Goal: Information Seeking & Learning: Learn about a topic

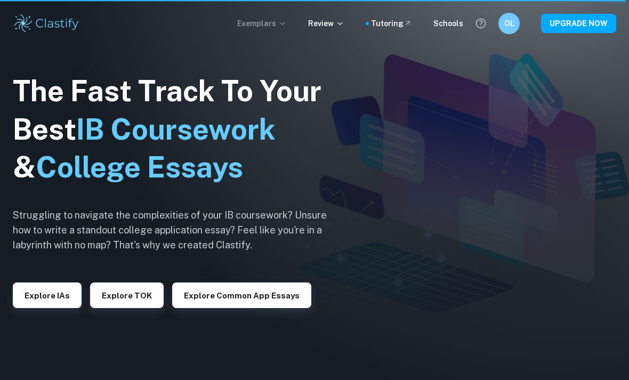
click at [272, 26] on p "Exemplars" at bounding box center [262, 24] width 50 height 12
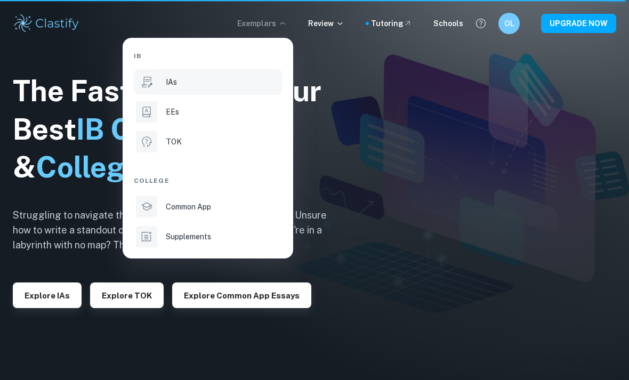
click at [243, 74] on li "IAs" at bounding box center [208, 82] width 148 height 26
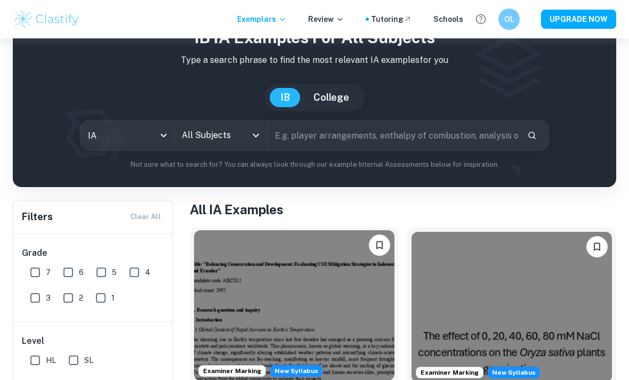
scroll to position [144, 0]
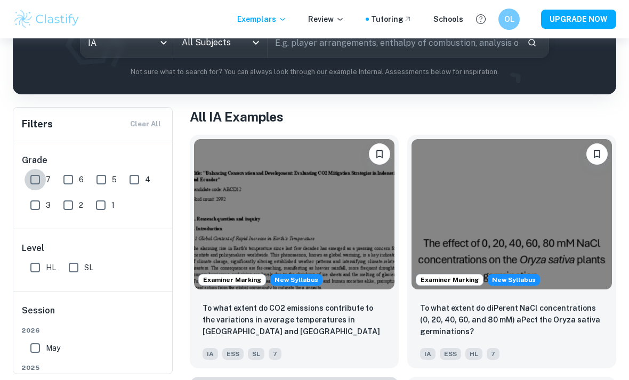
click at [35, 174] on input "7" at bounding box center [35, 179] width 21 height 21
checkbox input "true"
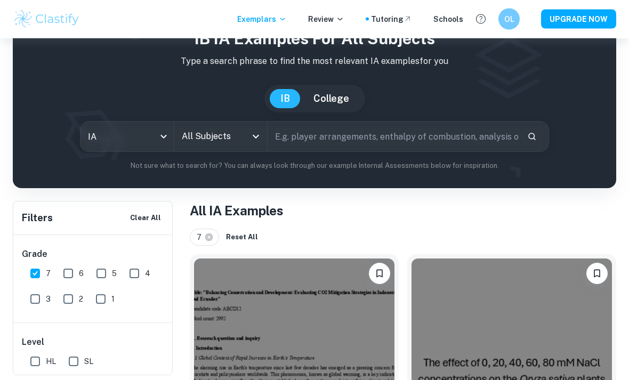
scroll to position [50, 0]
click at [256, 137] on icon "Open" at bounding box center [256, 137] width 6 height 4
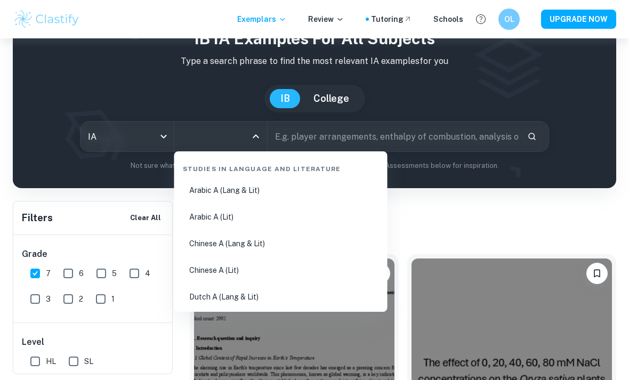
scroll to position [50, 0]
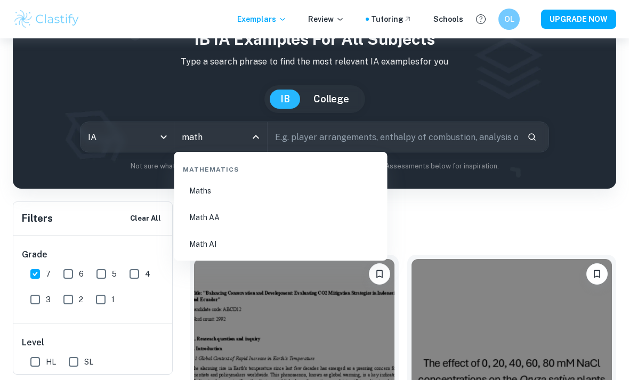
click at [216, 221] on li "Math AA" at bounding box center [280, 217] width 205 height 25
type input "Math AA"
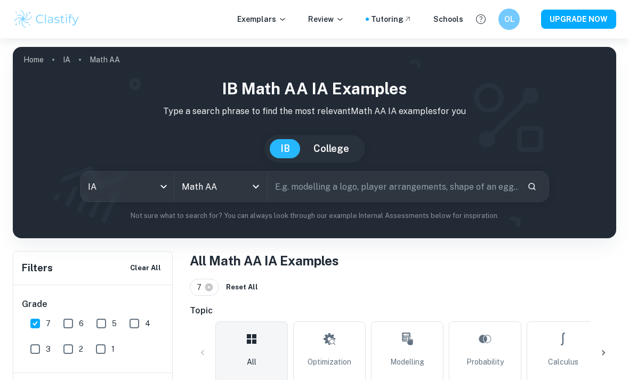
click at [311, 186] on input "text" at bounding box center [392, 187] width 251 height 30
type input "Volume of revolution by integration"
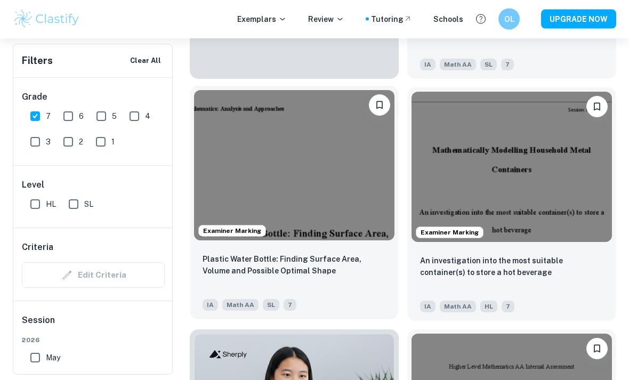
scroll to position [802, 0]
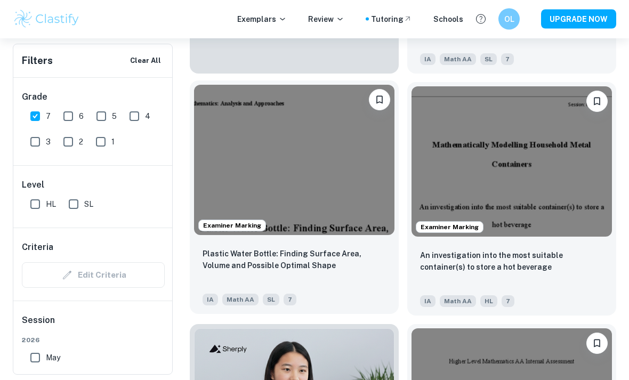
click at [342, 193] on img at bounding box center [294, 160] width 200 height 150
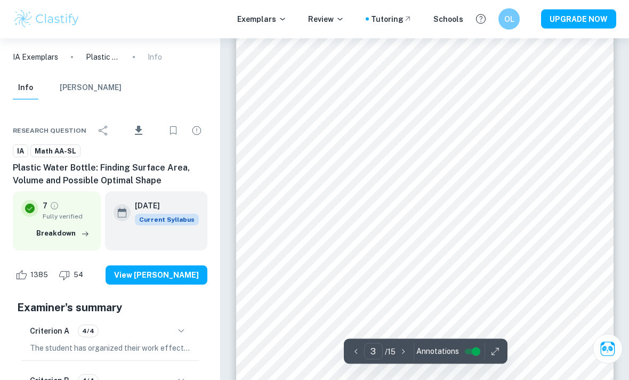
scroll to position [1376, 0]
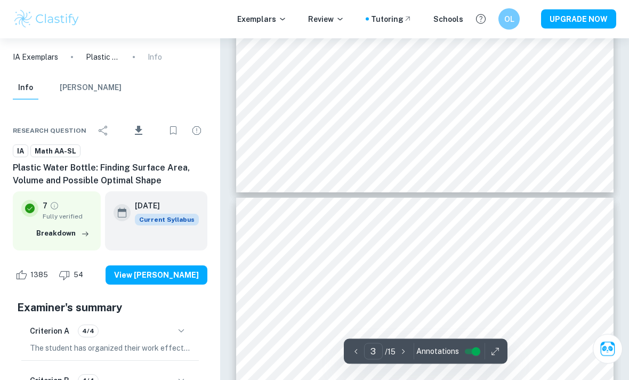
type input "4"
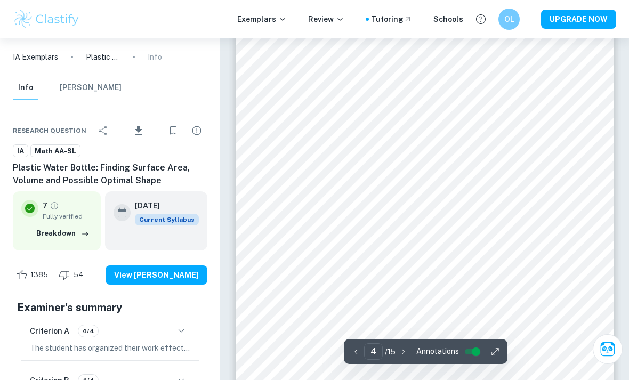
scroll to position [1953, 0]
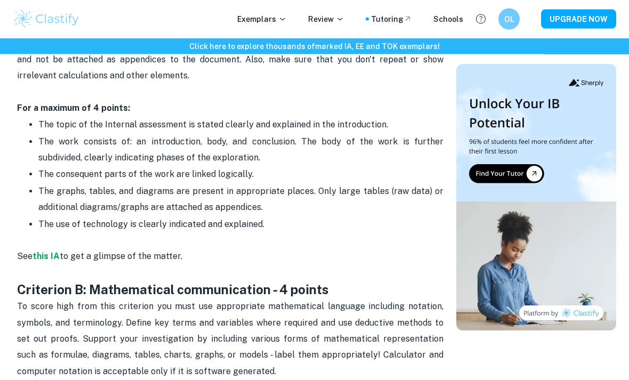
scroll to position [588, 0]
click at [44, 251] on strong "this IA" at bounding box center [45, 256] width 27 height 10
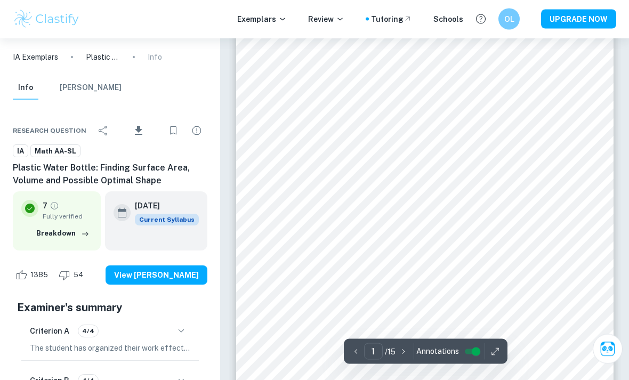
scroll to position [144, 0]
click at [178, 280] on button "View Mark Scheme" at bounding box center [156, 274] width 102 height 19
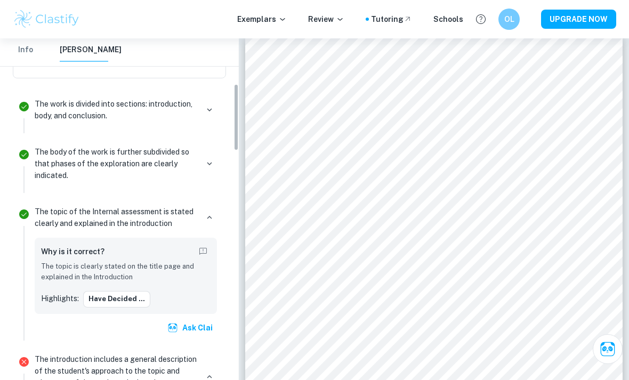
scroll to position [257, 0]
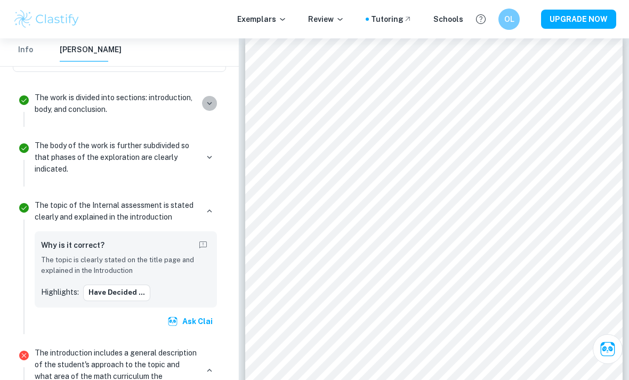
click at [208, 107] on icon "button" at bounding box center [210, 104] width 10 height 10
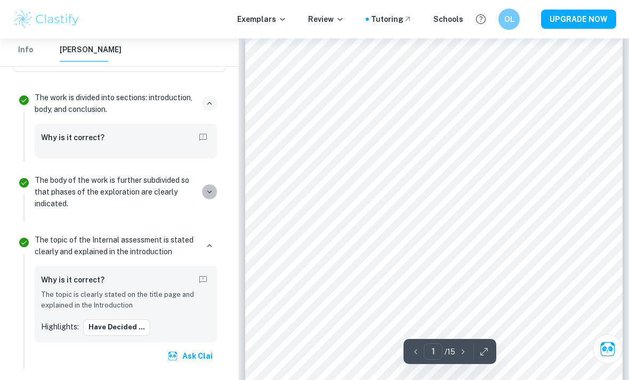
click at [213, 189] on icon "button" at bounding box center [210, 192] width 10 height 10
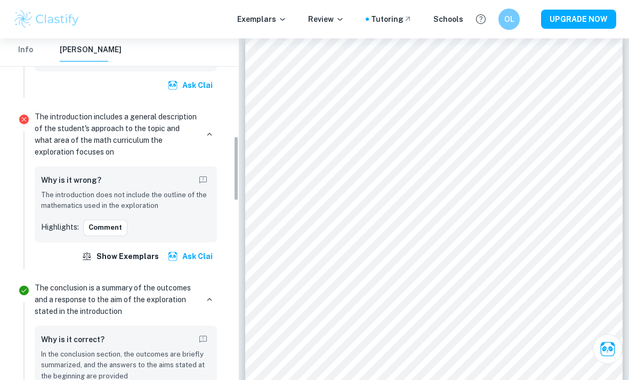
scroll to position [564, 0]
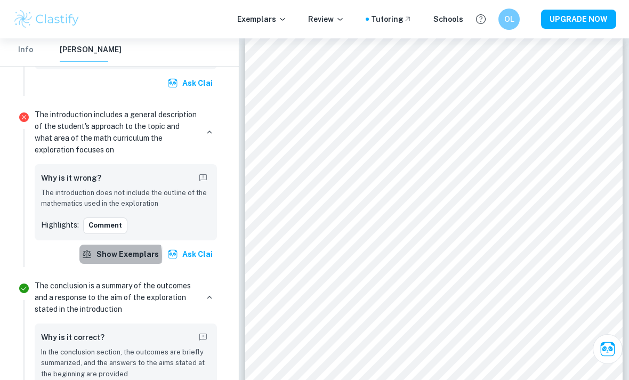
click at [105, 255] on button "Show exemplars" at bounding box center [121, 254] width 84 height 19
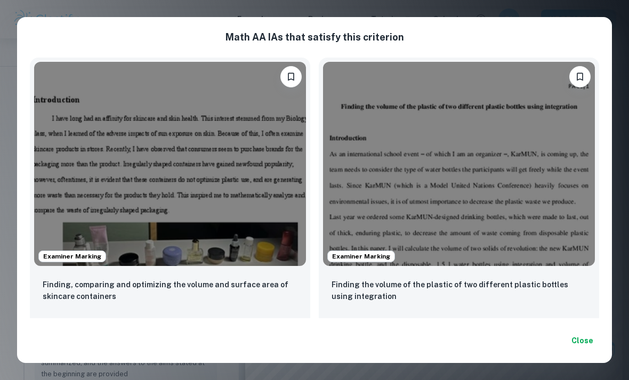
click at [580, 350] on button "Close" at bounding box center [582, 340] width 34 height 19
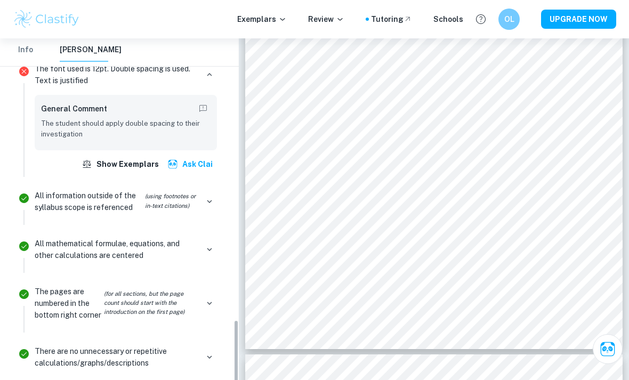
scroll to position [1617, 0]
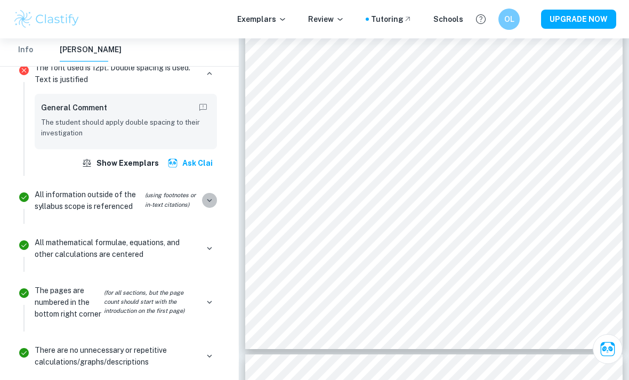
click at [207, 199] on icon "button" at bounding box center [210, 201] width 10 height 10
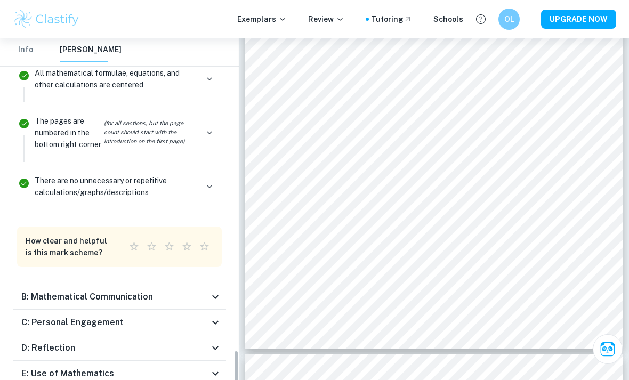
scroll to position [1820, 0]
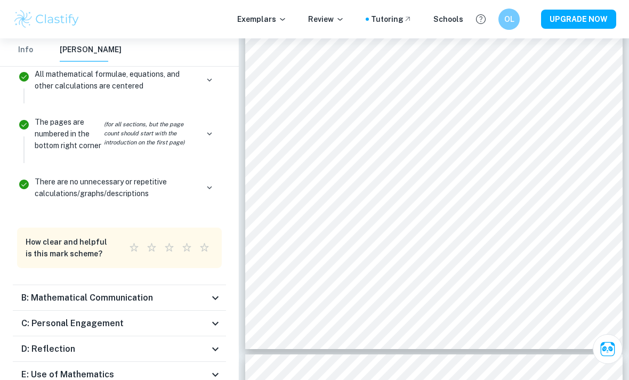
click at [216, 297] on icon at bounding box center [215, 297] width 13 height 13
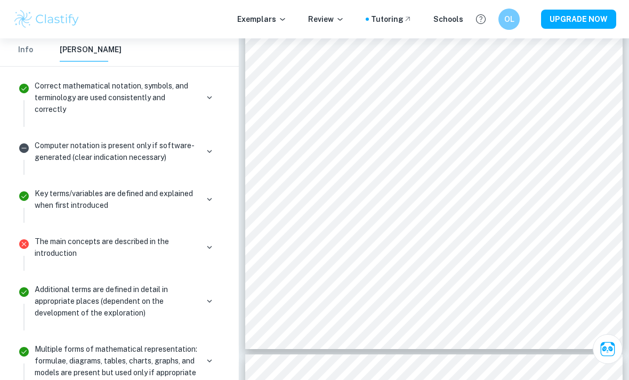
scroll to position [2132, 0]
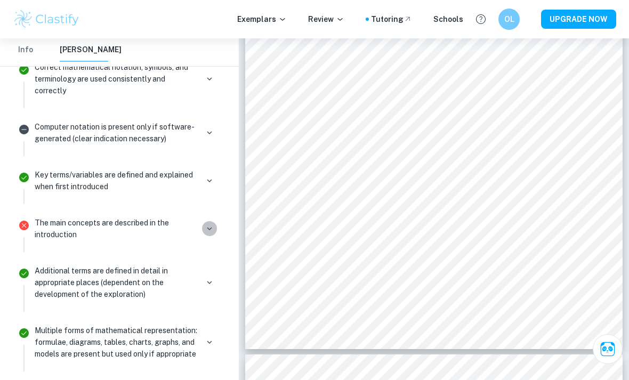
click at [207, 226] on icon "button" at bounding box center [210, 229] width 10 height 10
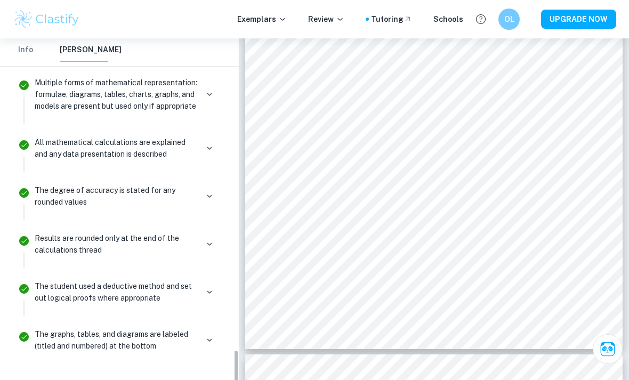
scroll to position [2480, 0]
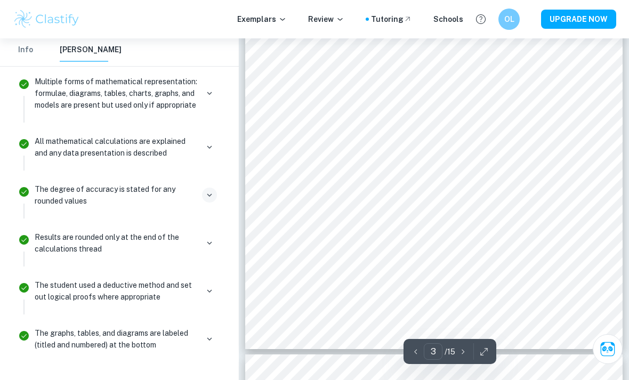
click at [209, 200] on icon "button" at bounding box center [210, 195] width 10 height 10
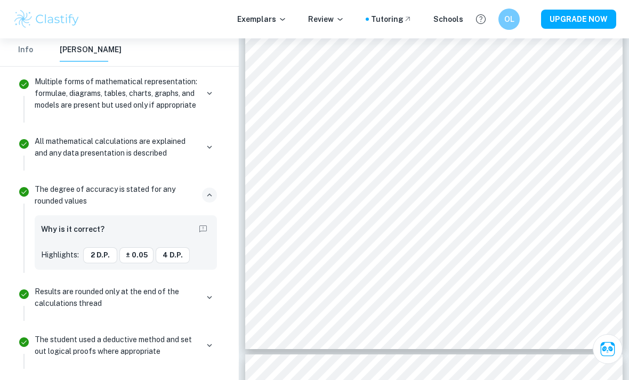
click at [154, 239] on div "Why is it correct?" at bounding box center [125, 230] width 169 height 17
click at [88, 263] on button "2 d.p." at bounding box center [100, 255] width 34 height 16
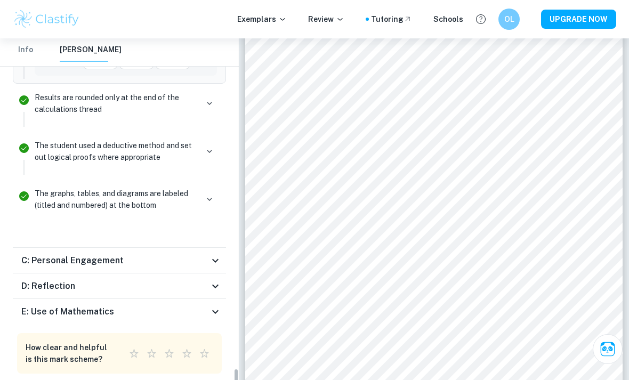
scroll to position [2671, 0]
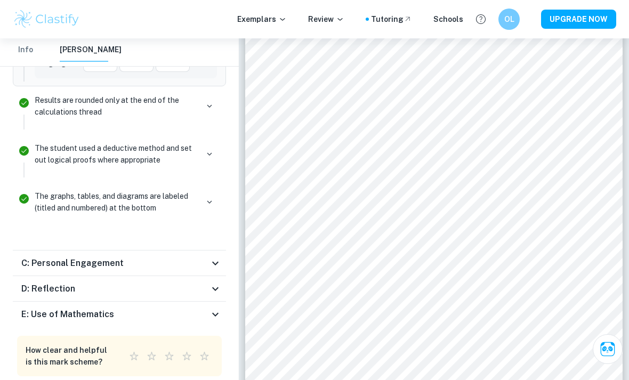
click at [215, 265] on icon at bounding box center [215, 264] width 6 height 4
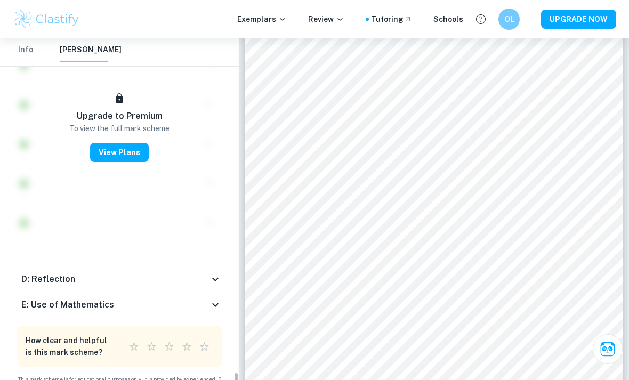
scroll to position [2943, 0]
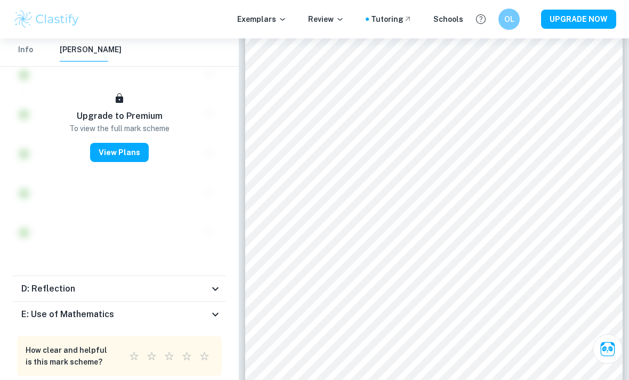
click at [182, 320] on div "E: Use of Mathematics" at bounding box center [115, 314] width 188 height 13
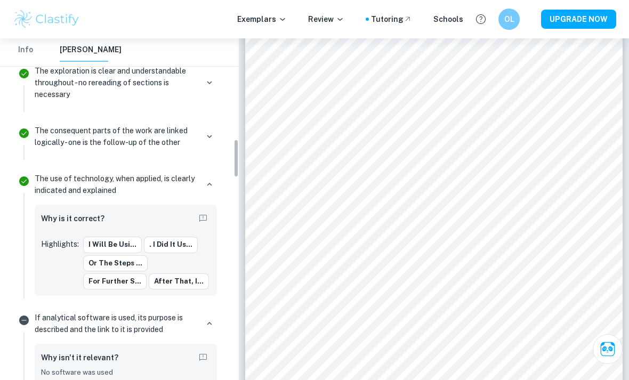
scroll to position [915, 0]
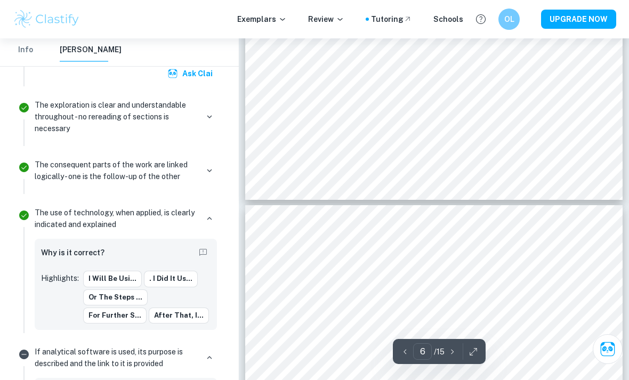
type input "5"
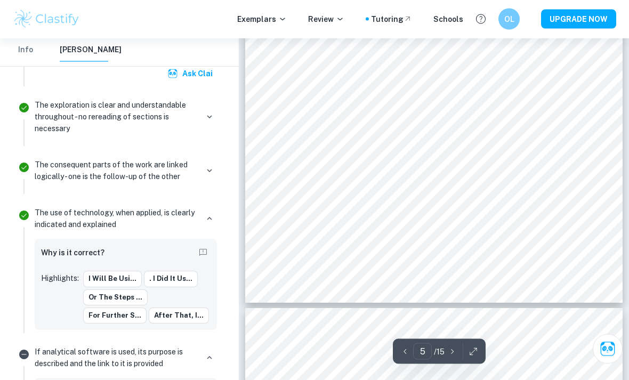
scroll to position [2285, 0]
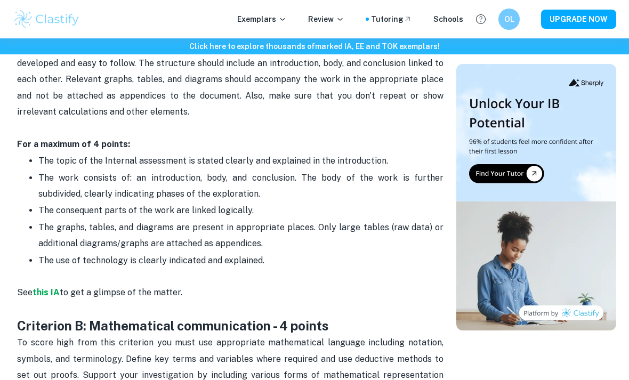
scroll to position [498, 0]
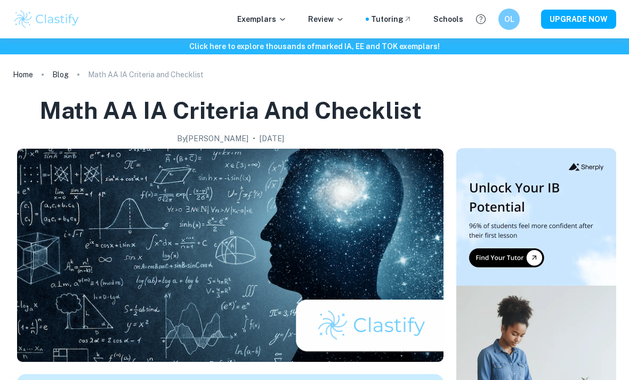
scroll to position [622, 0]
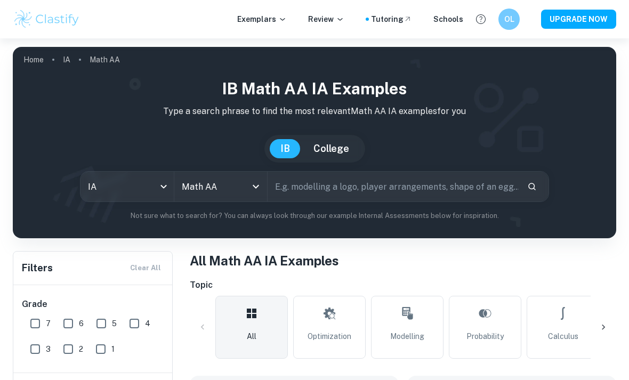
click at [345, 195] on input "text" at bounding box center [392, 187] width 251 height 30
click at [303, 189] on input "Volume by revolution" at bounding box center [380, 187] width 226 height 30
click at [303, 188] on input "Volume by revolution" at bounding box center [380, 187] width 226 height 30
click at [315, 188] on input "Volume by revolution" at bounding box center [380, 187] width 226 height 30
click at [314, 187] on input "Volume by revolution" at bounding box center [380, 187] width 226 height 30
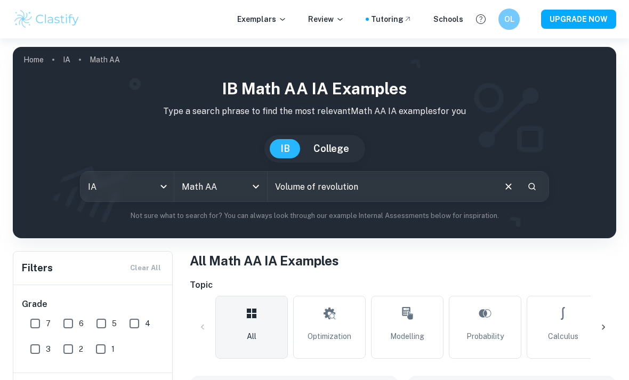
click at [376, 177] on input "Volume of revolution" at bounding box center [380, 187] width 226 height 30
click at [405, 188] on input "Volume of revolution" at bounding box center [380, 187] width 226 height 30
type input "Volume of revolution by integration"
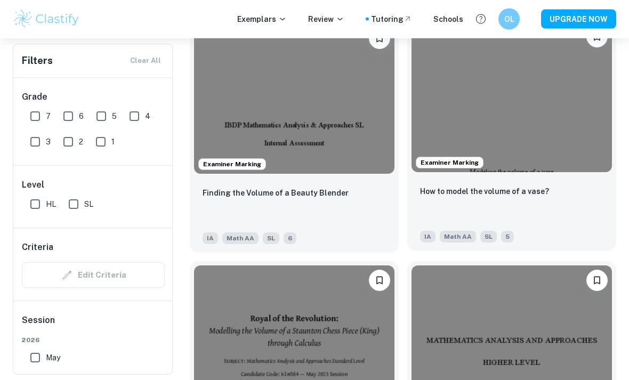
scroll to position [2045, 0]
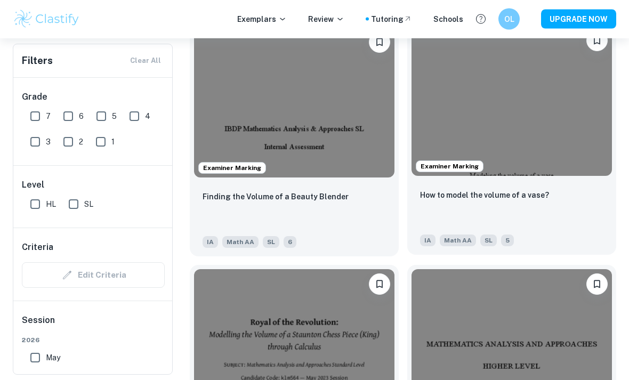
click at [485, 213] on div "How to model the volume of a vase?" at bounding box center [511, 207] width 183 height 36
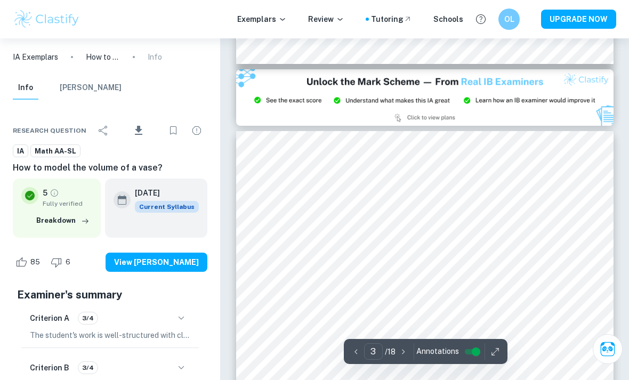
scroll to position [1121, 0]
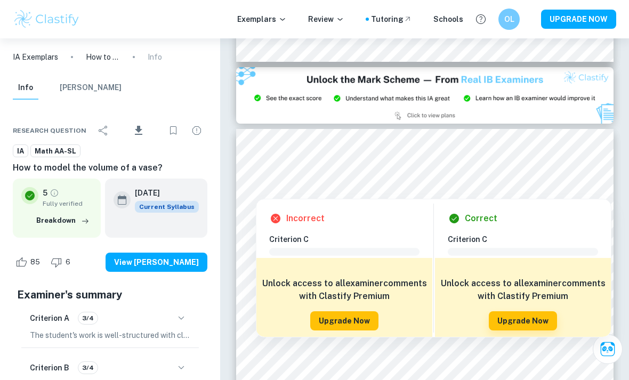
click at [356, 325] on button "Upgrade Now" at bounding box center [344, 320] width 68 height 19
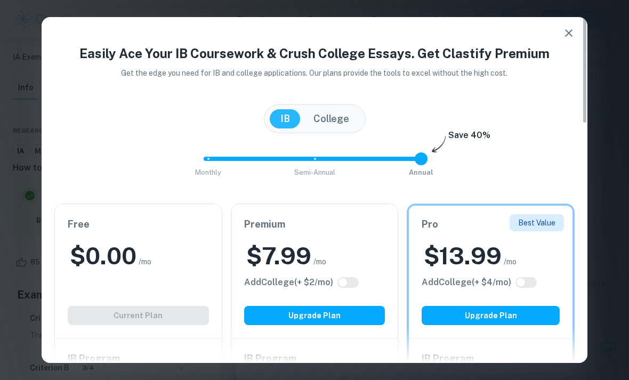
scroll to position [0, 0]
click at [573, 29] on icon "button" at bounding box center [568, 33] width 13 height 13
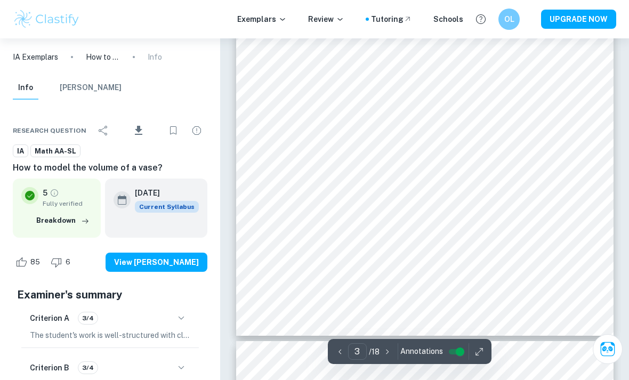
scroll to position [1449, 0]
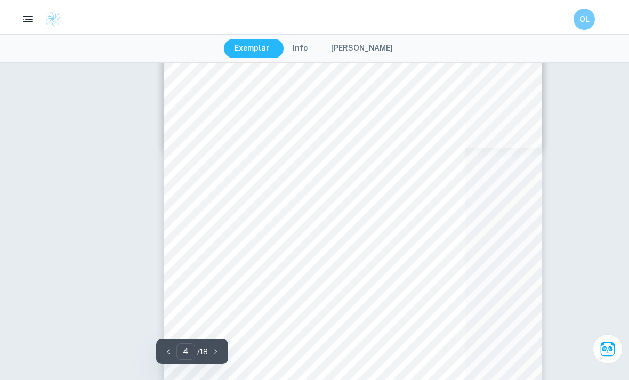
type input "3"
